Goal: Task Accomplishment & Management: Manage account settings

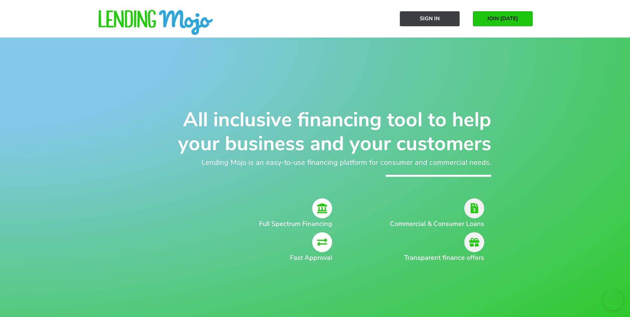
click at [425, 22] on span "Sign In" at bounding box center [430, 19] width 20 height 6
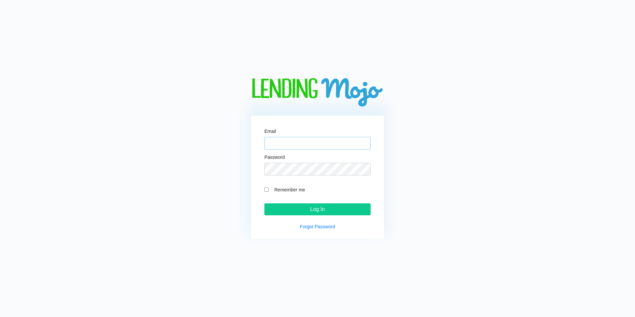
click at [270, 144] on input "Email" at bounding box center [317, 143] width 106 height 13
paste input "hwaterman@ryanphelps.com"
type input "hwaterman@ryanphelps.com"
click at [408, 153] on div "Email hwaterman@ryanphelps.com Password Remember me Log In Forgot Password" at bounding box center [317, 158] width 257 height 161
click at [322, 210] on input "Log In" at bounding box center [317, 209] width 106 height 12
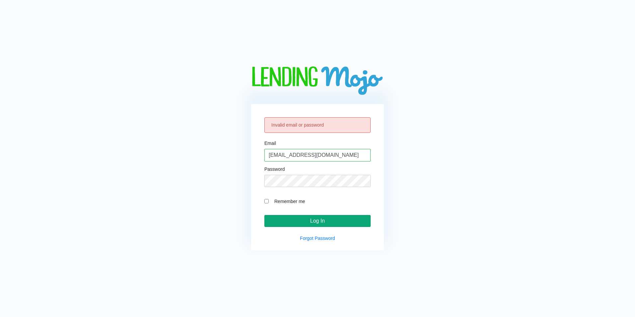
click at [319, 217] on input "Log In" at bounding box center [317, 221] width 106 height 12
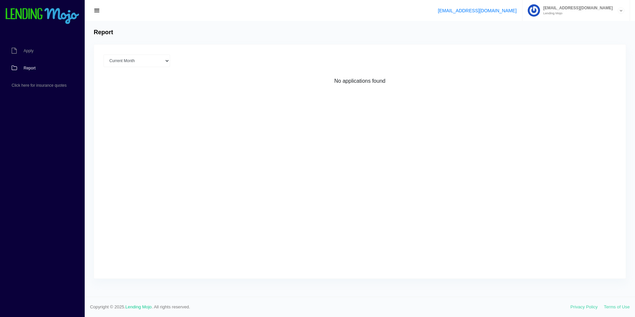
click at [95, 8] on span "button" at bounding box center [97, 10] width 7 height 7
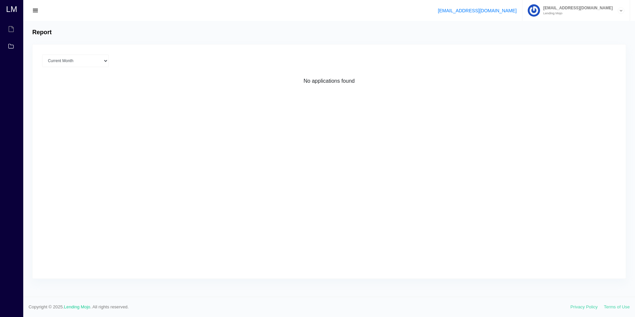
click at [36, 10] on span "button" at bounding box center [35, 10] width 7 height 7
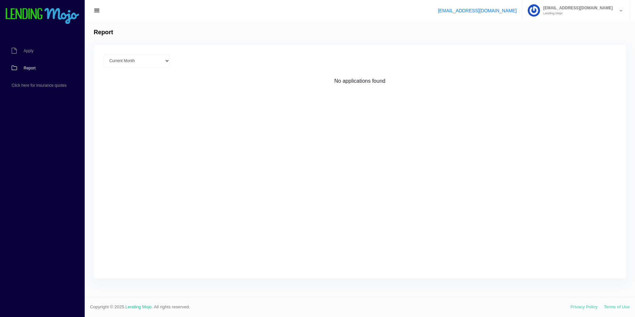
click at [619, 10] on icon at bounding box center [621, 11] width 6 height 6
click at [574, 26] on link "Manage Account" at bounding box center [576, 26] width 107 height 9
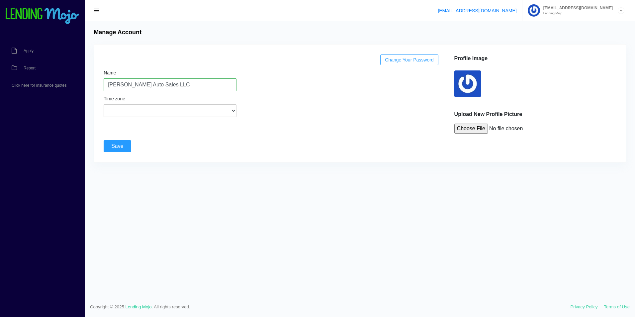
click at [274, 16] on div "[EMAIL_ADDRESS][DOMAIN_NAME] [EMAIL_ADDRESS][DOMAIN_NAME] Lending Mojo Manage A…" at bounding box center [360, 10] width 550 height 21
click at [30, 50] on span "Apply" at bounding box center [29, 51] width 10 height 4
